Goal: Task Accomplishment & Management: Manage account settings

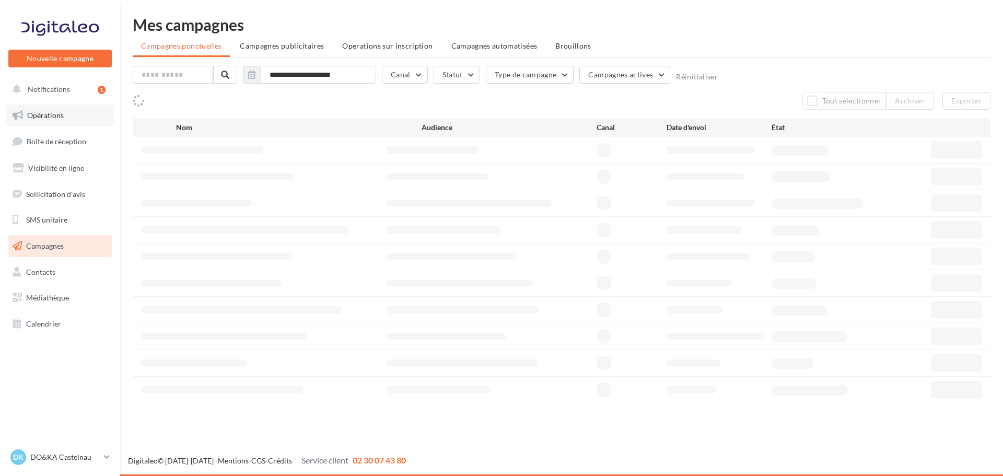
drag, startPoint x: 0, startPoint y: 0, endPoint x: 55, endPoint y: 112, distance: 125.0
click at [55, 112] on span "Opérations" at bounding box center [45, 115] width 37 height 9
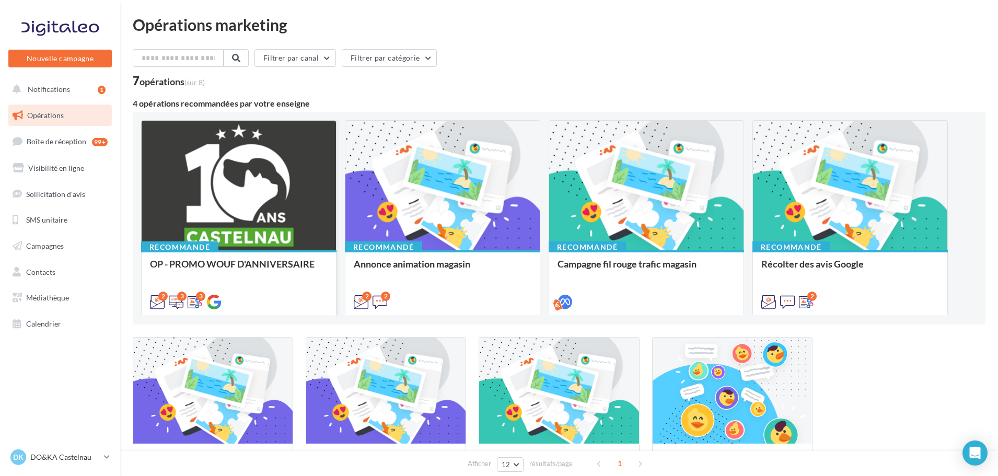
click at [228, 189] on div at bounding box center [239, 186] width 194 height 131
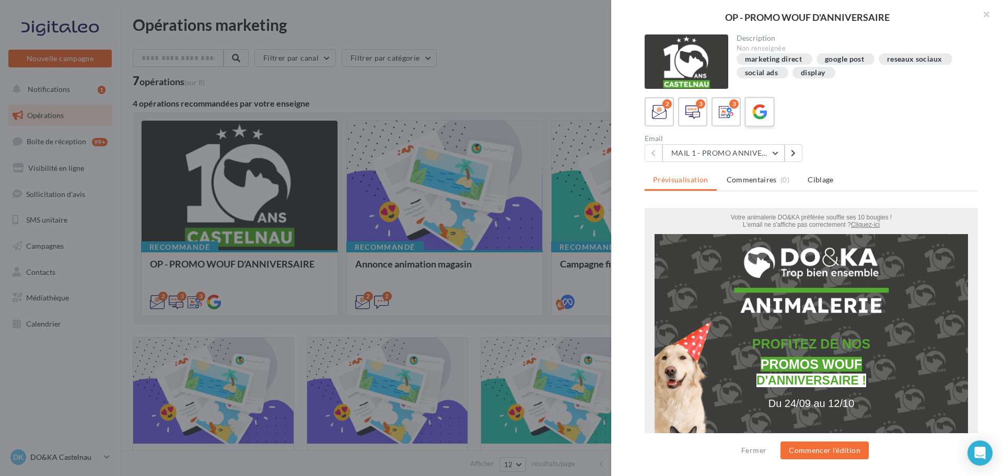
click at [764, 116] on icon at bounding box center [759, 111] width 15 height 15
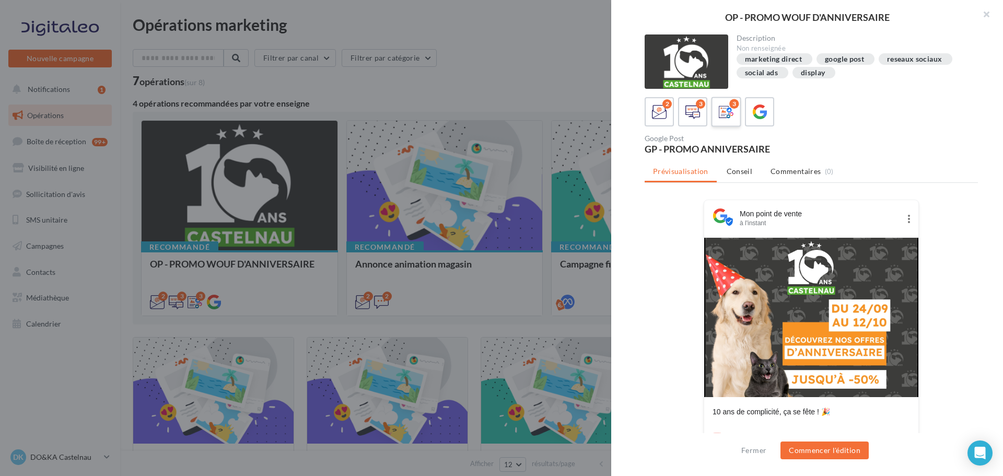
click at [727, 108] on icon at bounding box center [726, 111] width 15 height 15
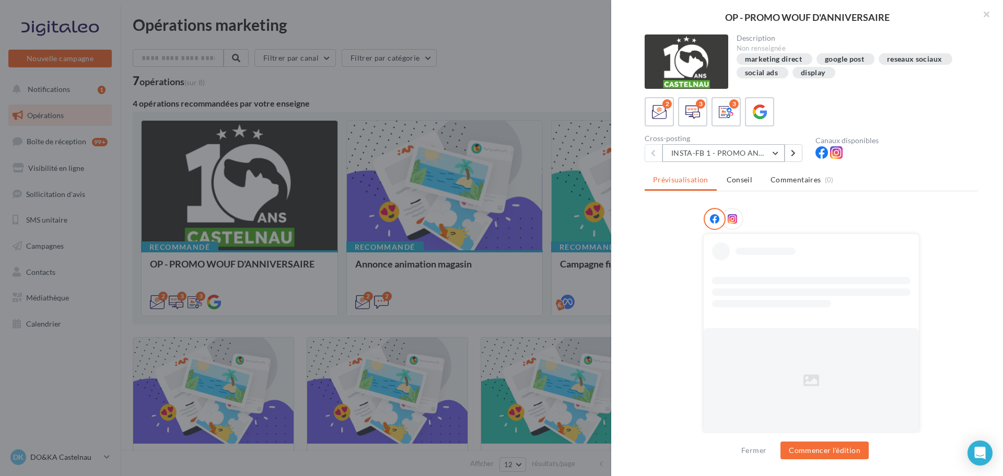
click at [745, 154] on button "INSTA-FB 1 - PROMO ANNIVERSAIRE" at bounding box center [723, 153] width 122 height 18
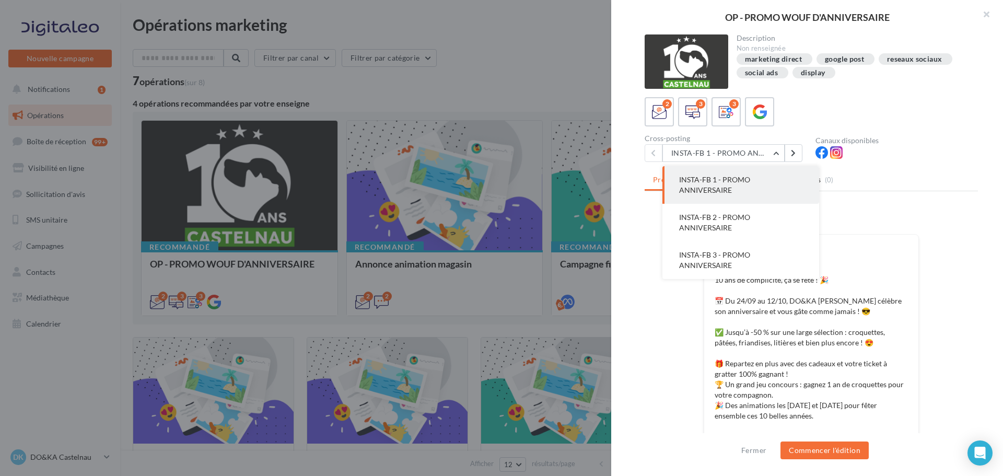
click at [897, 229] on div at bounding box center [811, 221] width 215 height 26
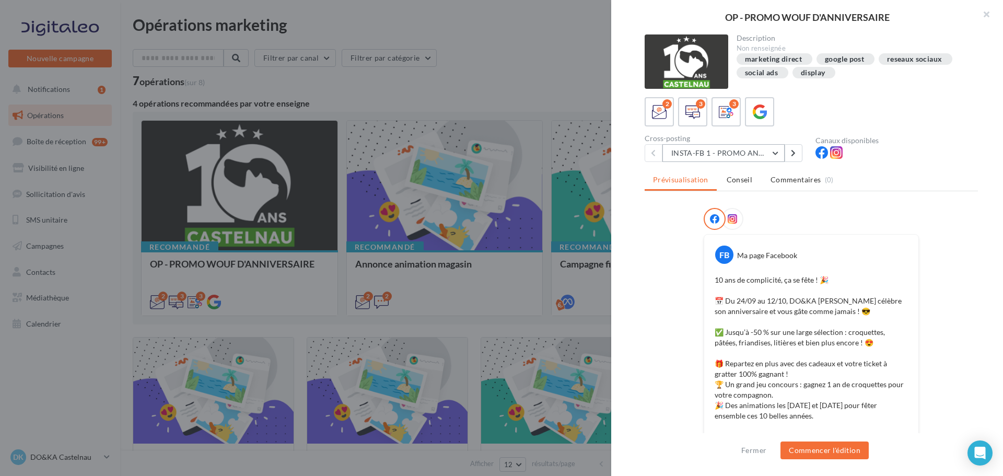
click at [782, 161] on button "INSTA-FB 1 - PROMO ANNIVERSAIRE" at bounding box center [723, 153] width 122 height 18
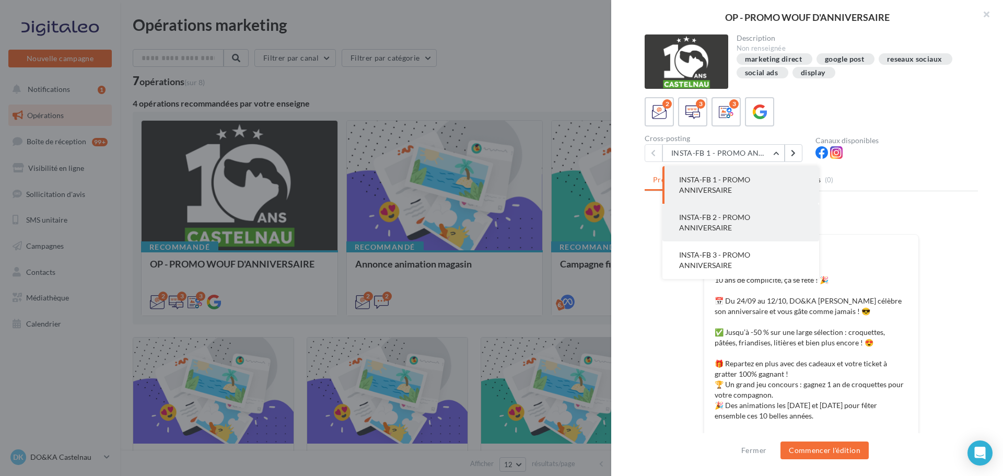
click at [760, 219] on button "INSTA-FB 2 - PROMO ANNIVERSAIRE" at bounding box center [740, 223] width 157 height 38
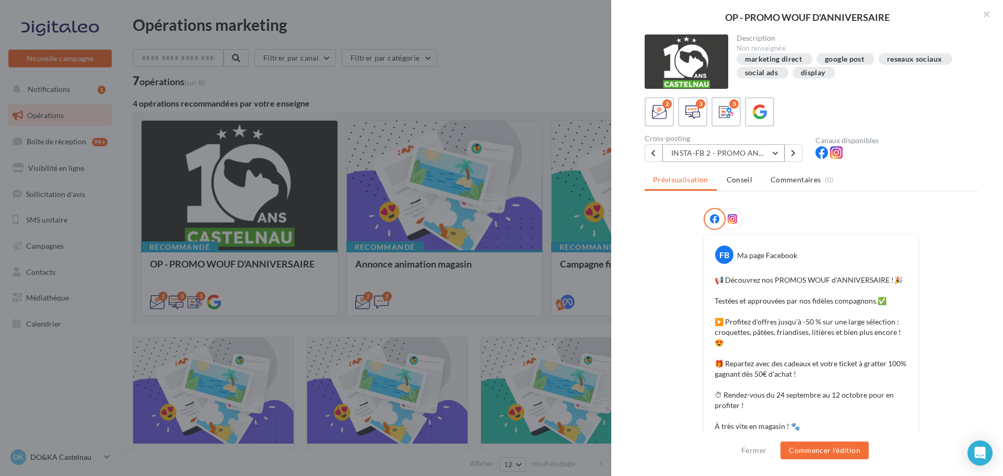
click at [765, 150] on button "INSTA-FB 2 - PROMO ANNIVERSAIRE" at bounding box center [723, 153] width 122 height 18
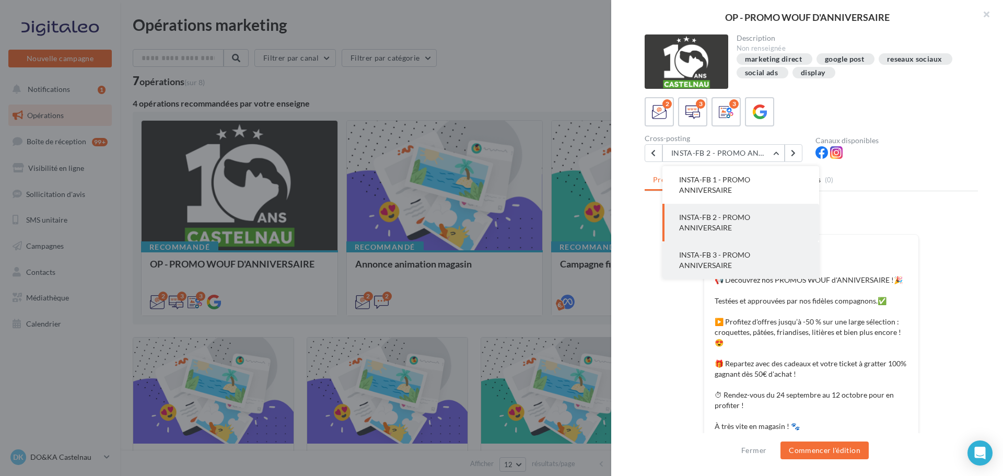
click at [754, 248] on button "INSTA-FB 3 - PROMO ANNIVERSAIRE" at bounding box center [740, 260] width 157 height 38
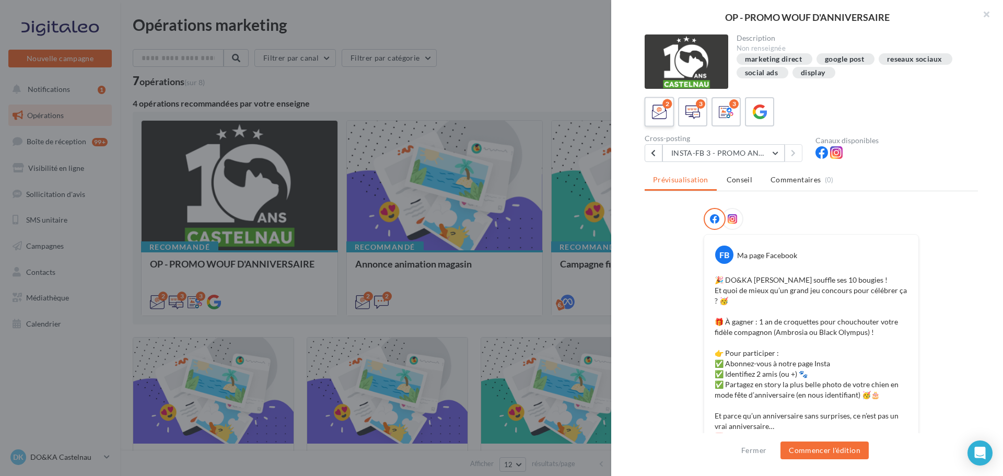
click at [664, 115] on icon at bounding box center [659, 111] width 15 height 15
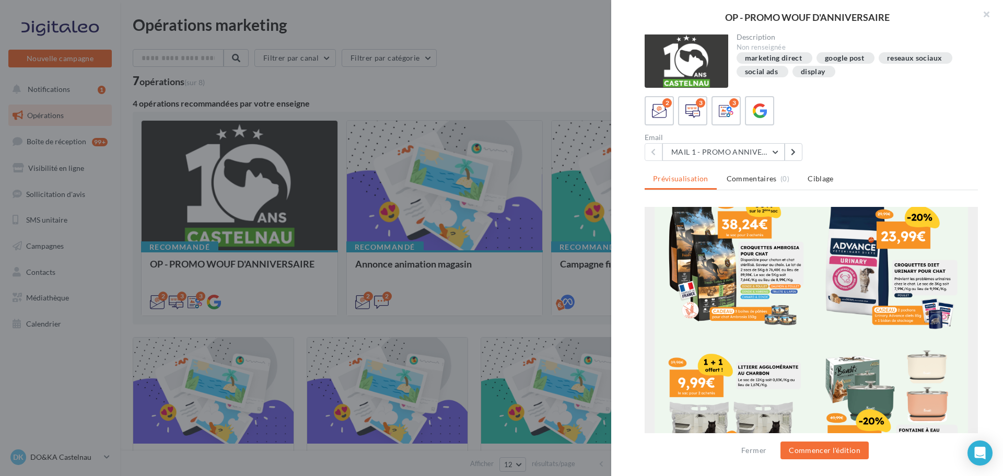
scroll to position [1202, 0]
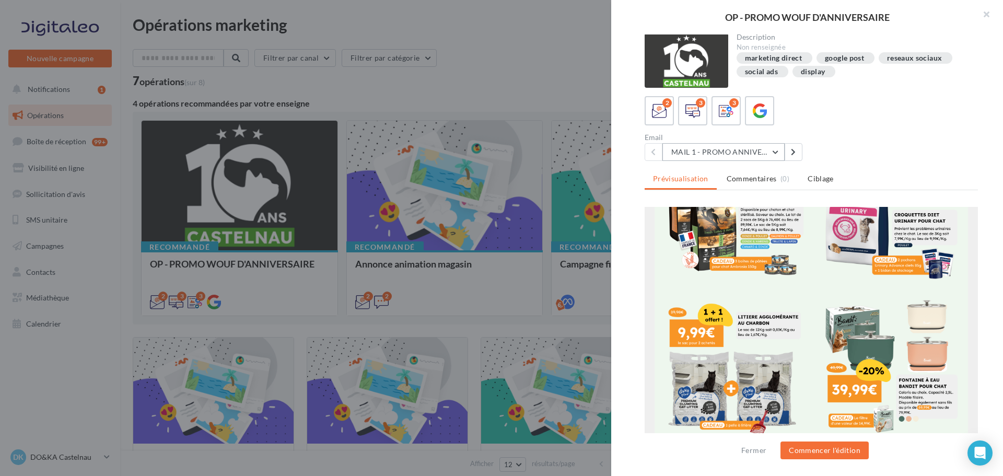
click at [776, 156] on button "MAIL 1 - PROMO ANNIVERSAIRE" at bounding box center [723, 152] width 122 height 18
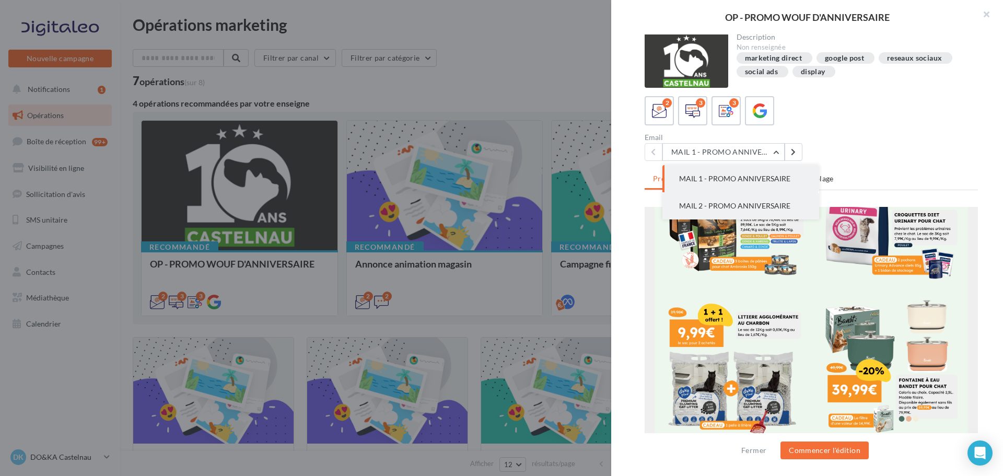
click at [750, 203] on span "MAIL 2 - PROMO ANNIVERSAIRE" at bounding box center [734, 205] width 111 height 9
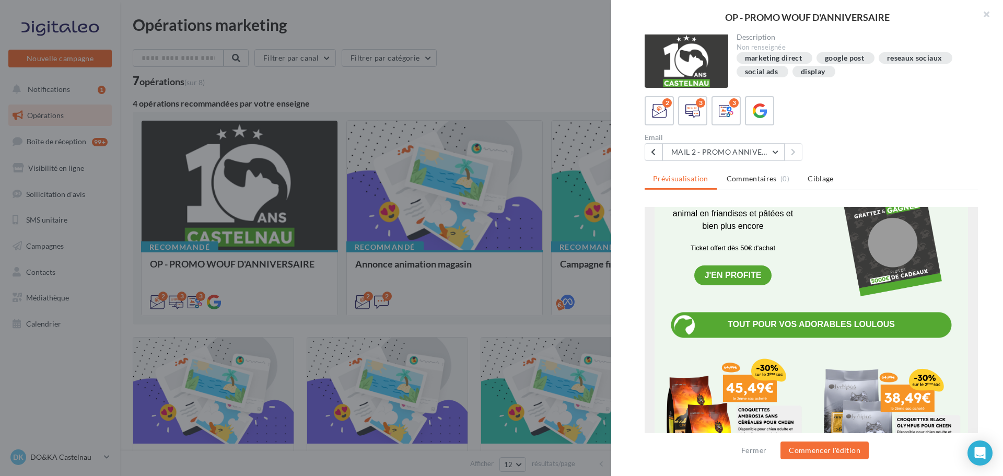
scroll to position [575, 0]
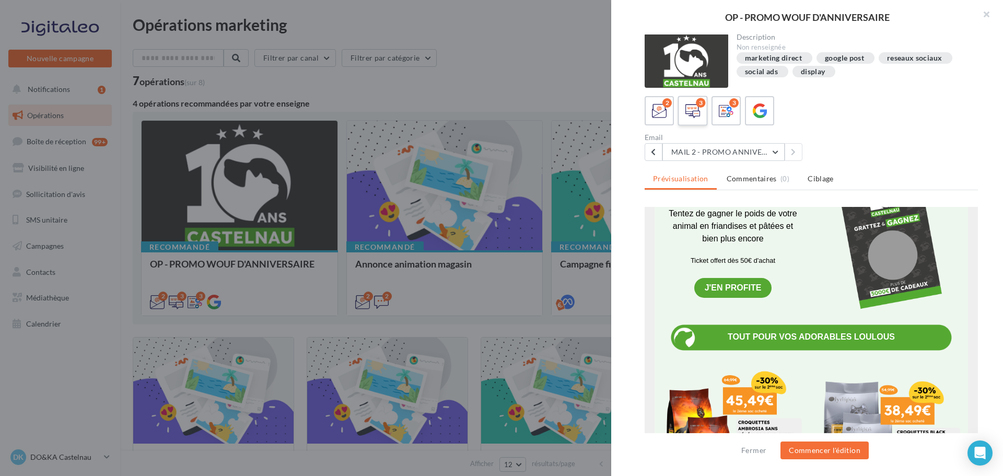
click at [693, 110] on icon at bounding box center [692, 110] width 15 height 15
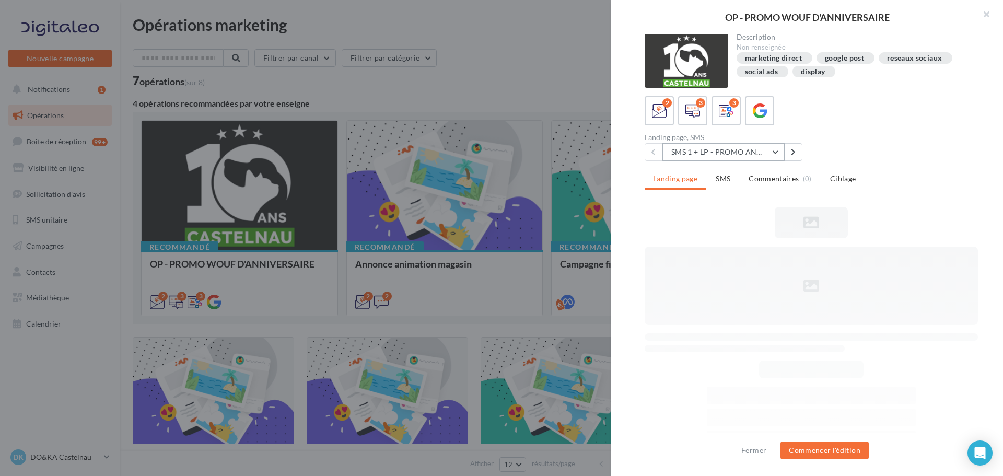
scroll to position [0, 0]
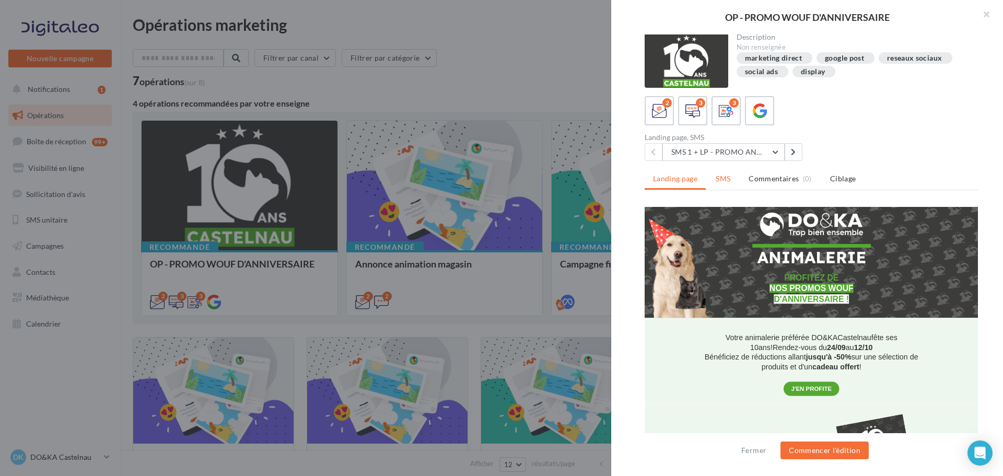
click at [721, 182] on span "SMS" at bounding box center [723, 178] width 15 height 9
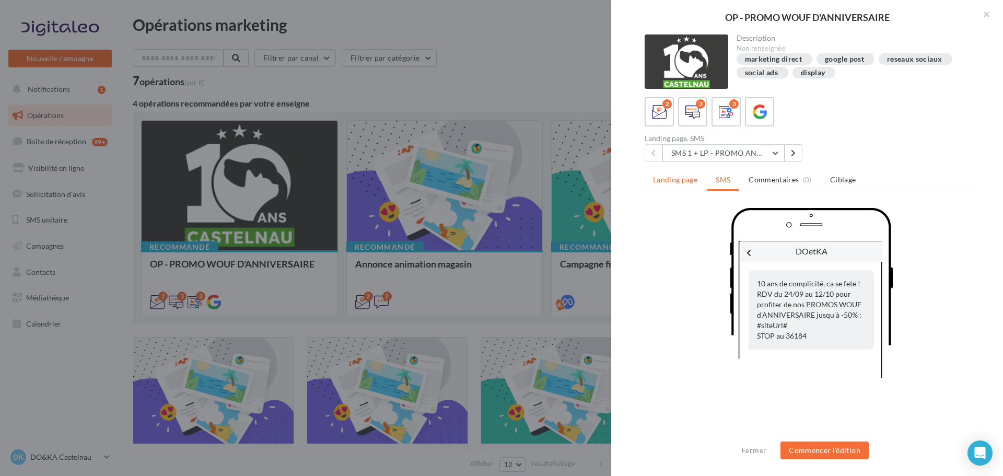
click at [684, 181] on span "Landing page" at bounding box center [675, 179] width 44 height 9
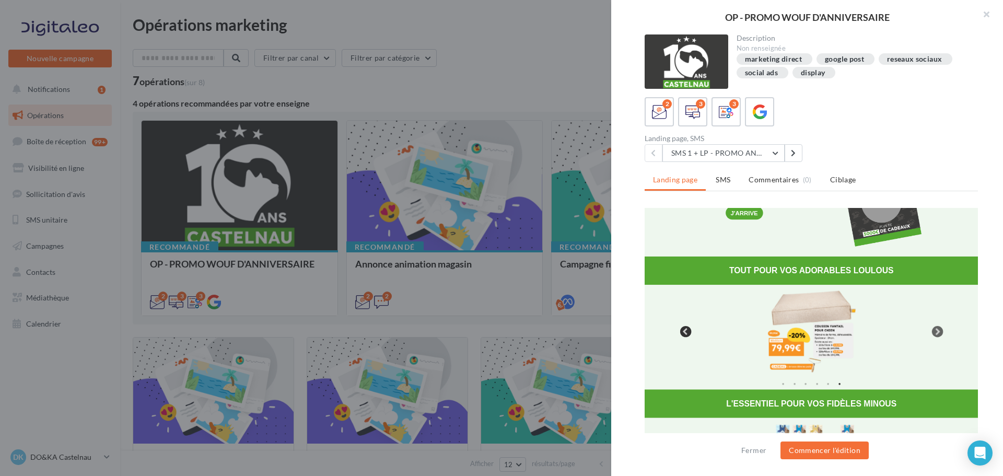
scroll to position [418, 0]
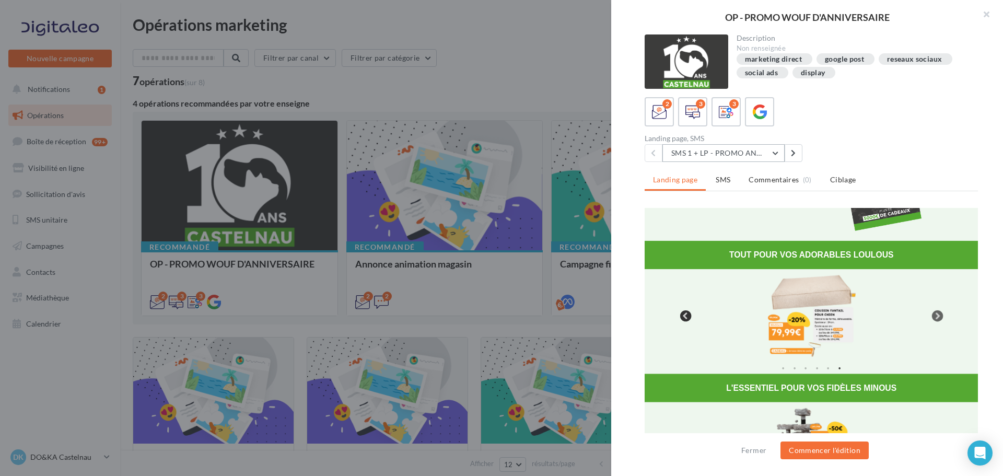
click at [714, 155] on button "SMS 1 + LP - PROMO ANNIVERSAIRE" at bounding box center [723, 153] width 122 height 18
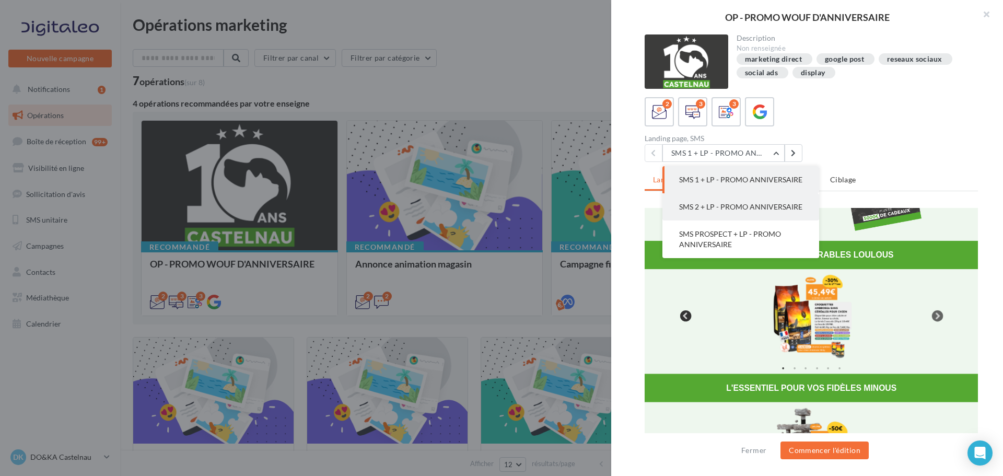
click at [721, 213] on button "SMS 2 + LP - PROMO ANNIVERSAIRE" at bounding box center [740, 206] width 157 height 27
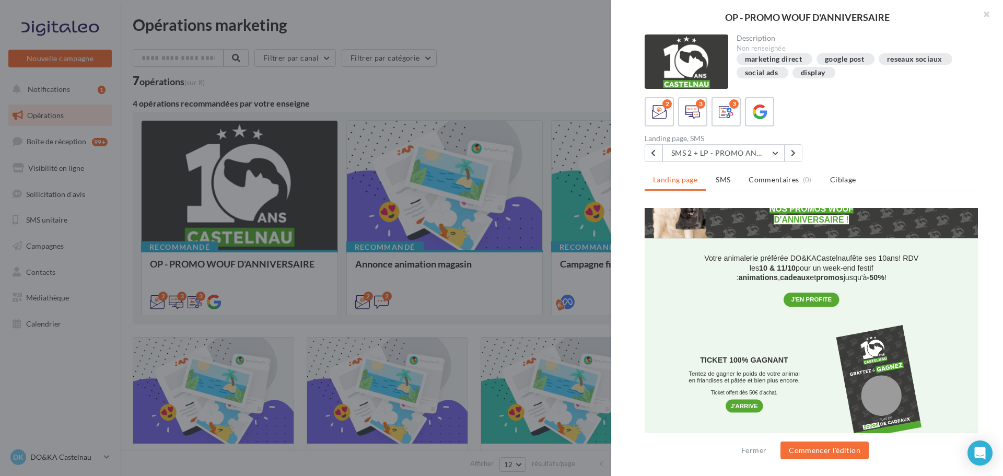
scroll to position [0, 0]
